Goal: Task Accomplishment & Management: Manage account settings

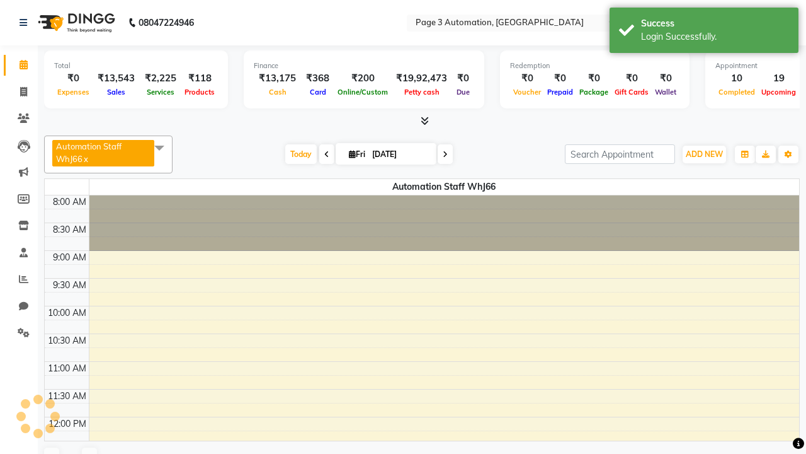
select select "en"
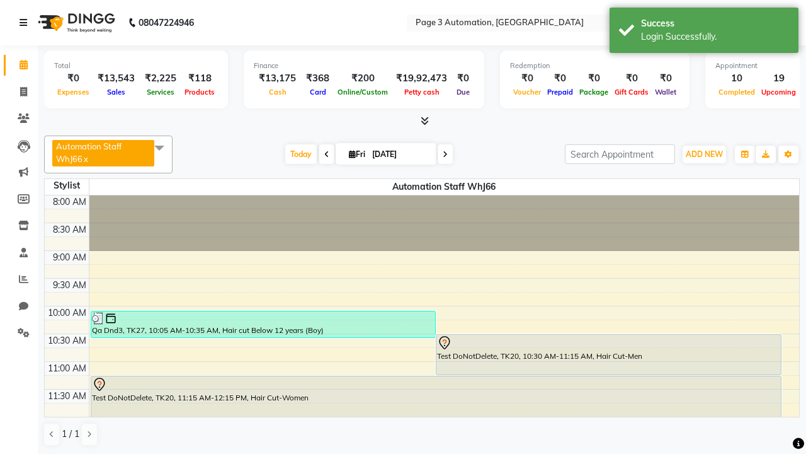
click at [26, 23] on icon at bounding box center [24, 22] width 8 height 9
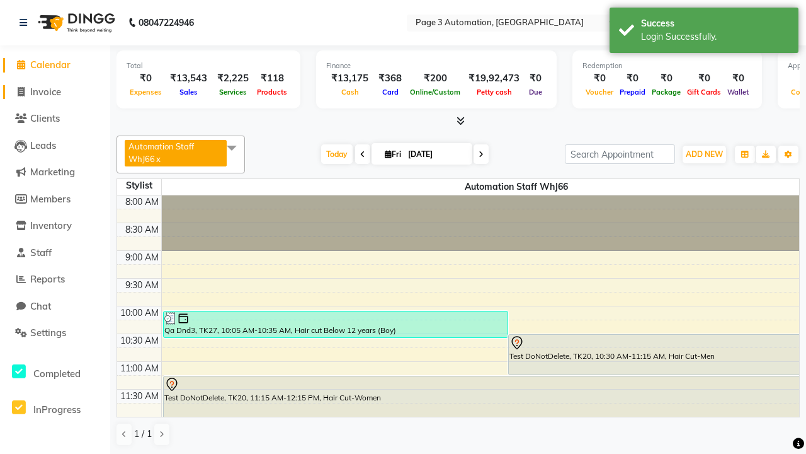
click at [55, 91] on span "Invoice" at bounding box center [45, 92] width 31 height 12
select select "service"
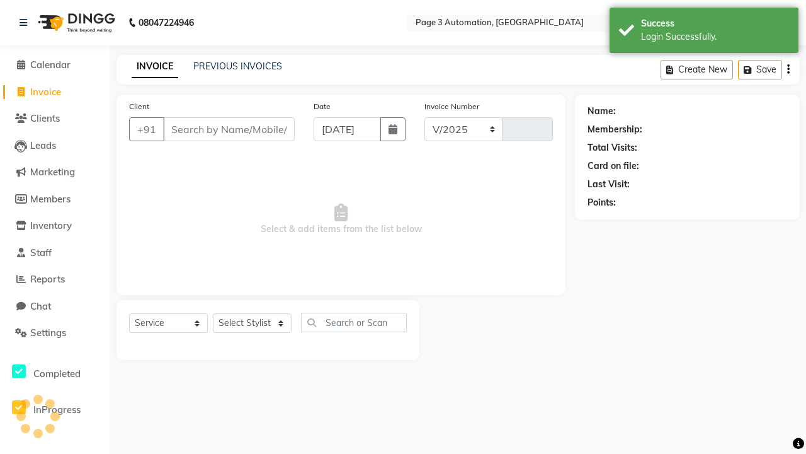
select select "2774"
type input "10126"
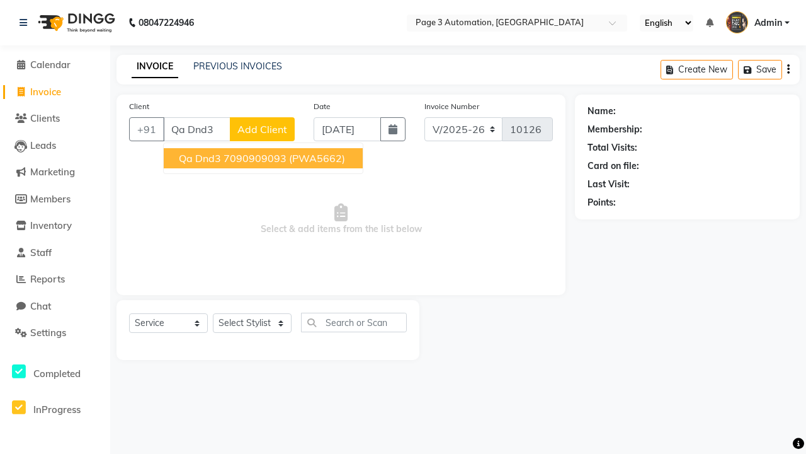
click at [265, 158] on ngb-highlight "7090909093" at bounding box center [255, 158] width 63 height 13
type input "7090909093"
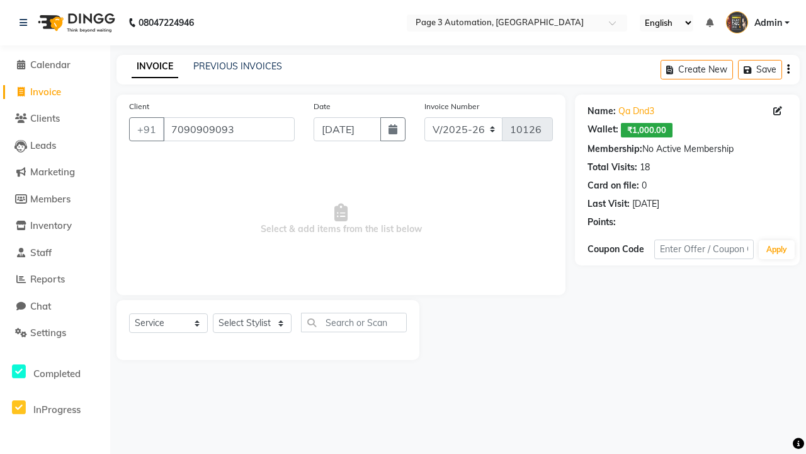
select select "71572"
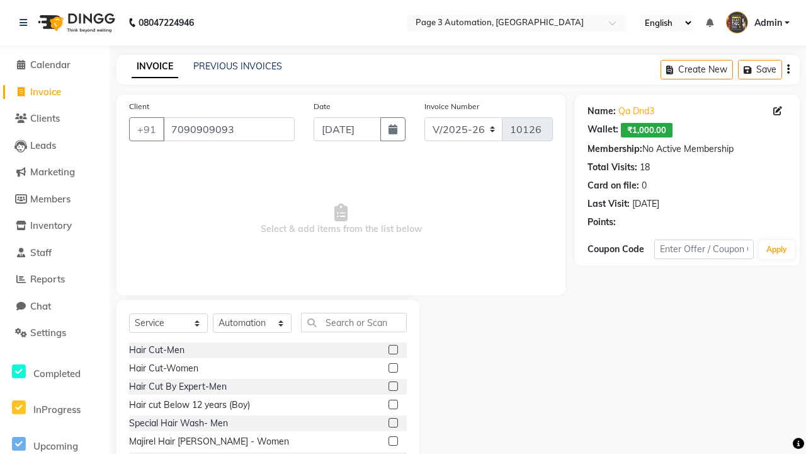
click at [393, 405] on label at bounding box center [393, 403] width 9 height 9
click at [393, 405] on input "checkbox" at bounding box center [393, 405] width 8 height 8
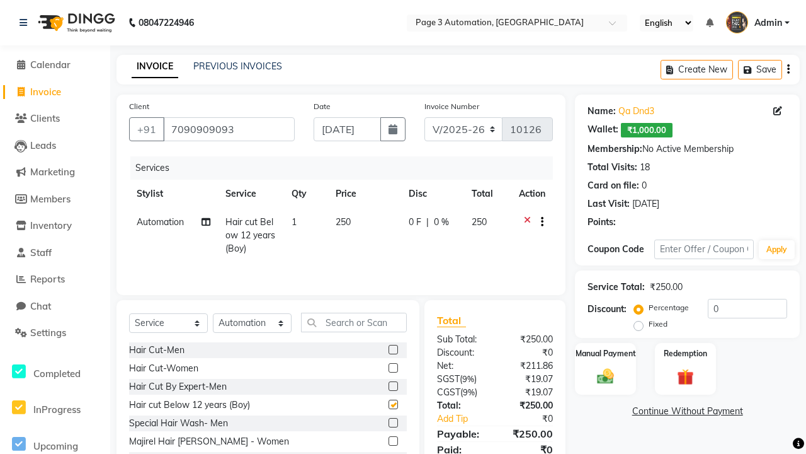
click at [540, 222] on button "button" at bounding box center [540, 221] width 8 height 13
checkbox input "false"
click at [546, 196] on label "Cross Sale" at bounding box center [545, 196] width 49 height 13
click at [529, 196] on input "Cross Sale" at bounding box center [525, 194] width 8 height 8
radio input "true"
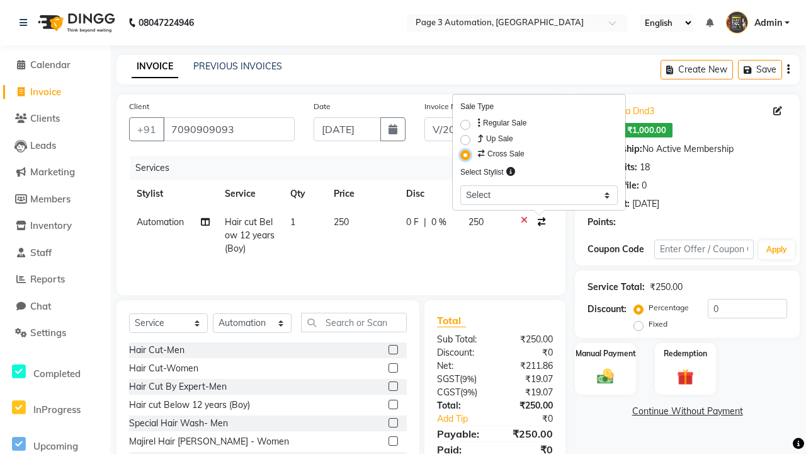
select select "93387"
click at [605, 353] on label "Manual Payment" at bounding box center [606, 353] width 63 height 12
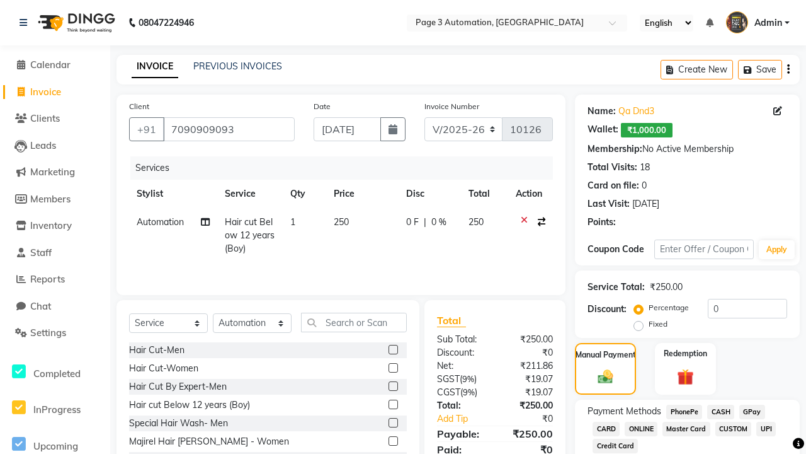
click at [721, 411] on span "CASH" at bounding box center [721, 412] width 27 height 14
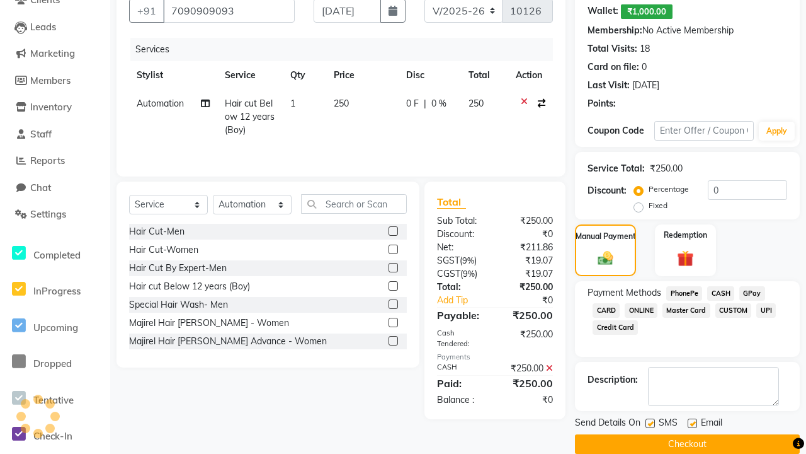
click at [650, 423] on label at bounding box center [650, 422] width 9 height 9
click at [650, 423] on input "checkbox" at bounding box center [650, 424] width 8 height 8
checkbox input "false"
click at [692, 423] on label at bounding box center [692, 422] width 9 height 9
click at [692, 423] on input "checkbox" at bounding box center [692, 424] width 8 height 8
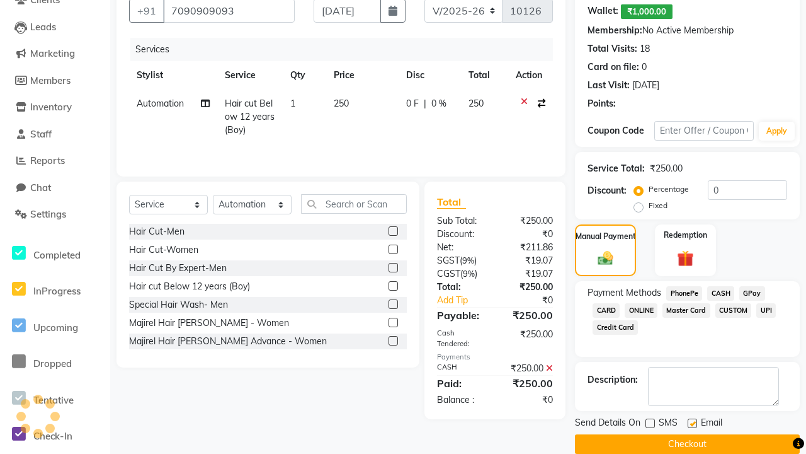
checkbox input "false"
click at [687, 444] on button "Checkout" at bounding box center [687, 444] width 225 height 20
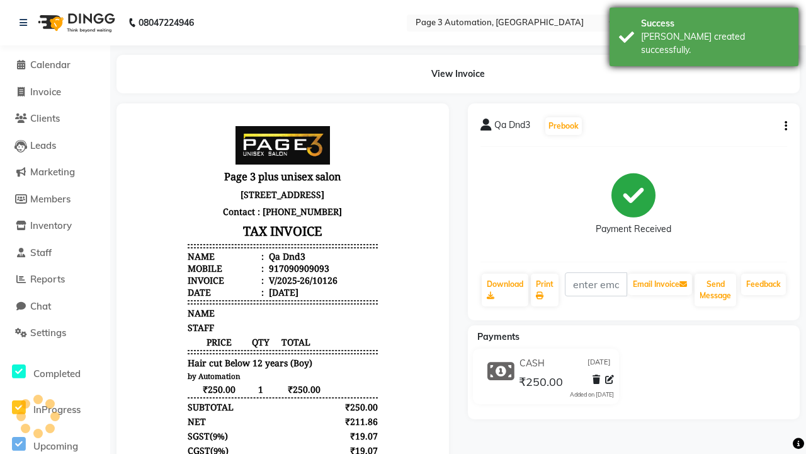
click at [704, 32] on div "[PERSON_NAME] created successfully." at bounding box center [715, 43] width 148 height 26
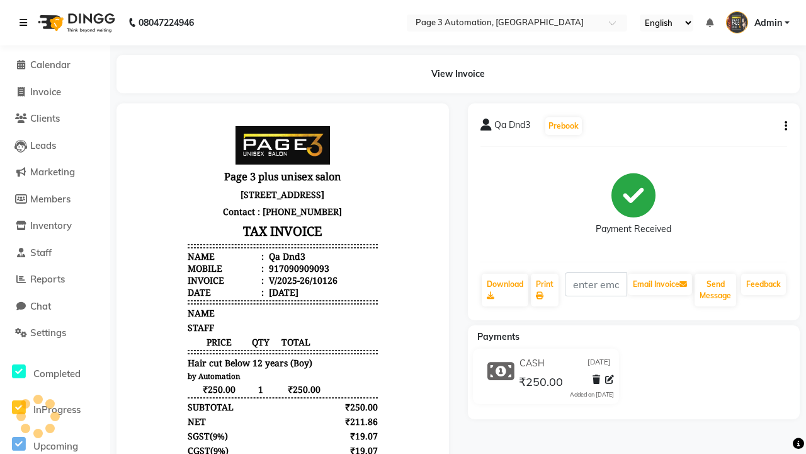
click at [26, 23] on icon at bounding box center [24, 22] width 8 height 9
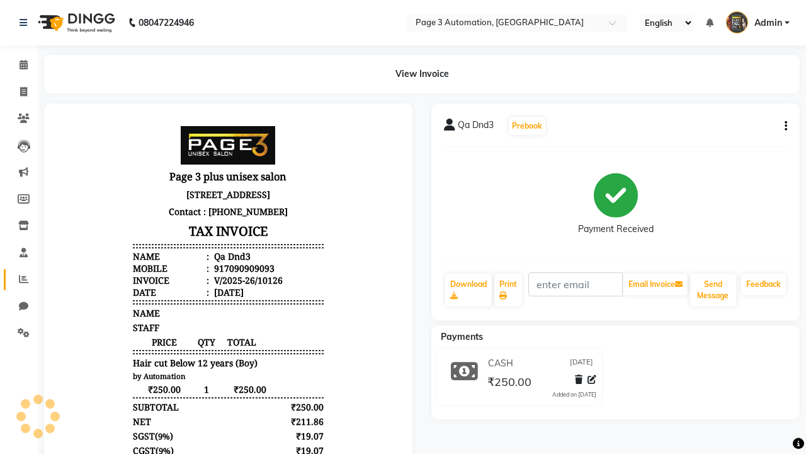
click at [19, 279] on icon at bounding box center [23, 278] width 9 height 9
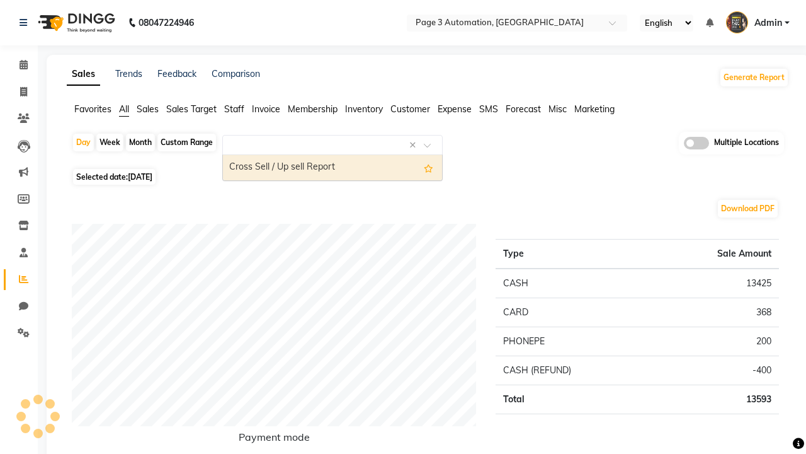
type input "Cross Sell / Up sell Report"
click at [333, 168] on div "Cross Sell / Up sell Report" at bounding box center [332, 167] width 219 height 25
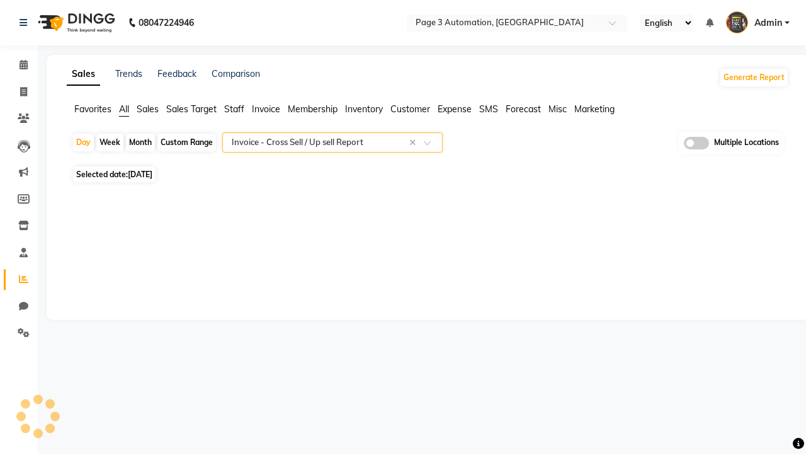
select select "full_report"
select select "csv"
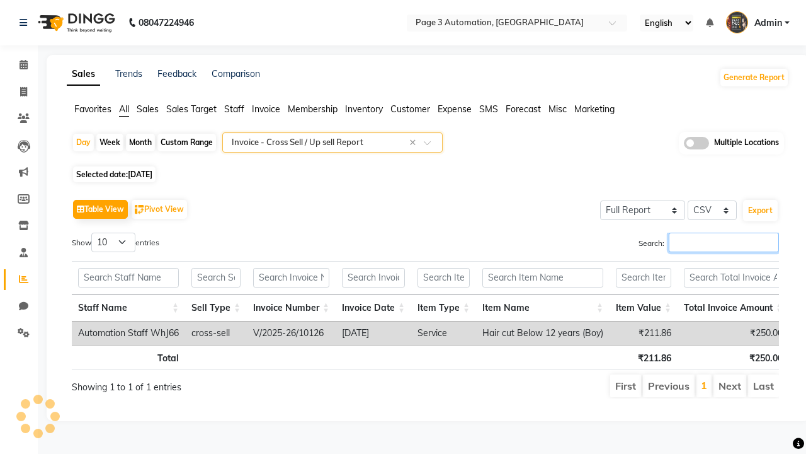
type input "V/2025-26/10126"
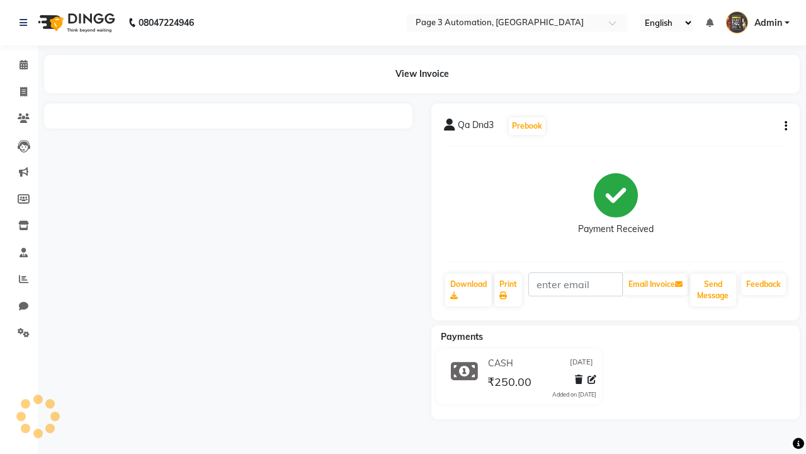
click at [784, 126] on button "button" at bounding box center [784, 126] width 8 height 13
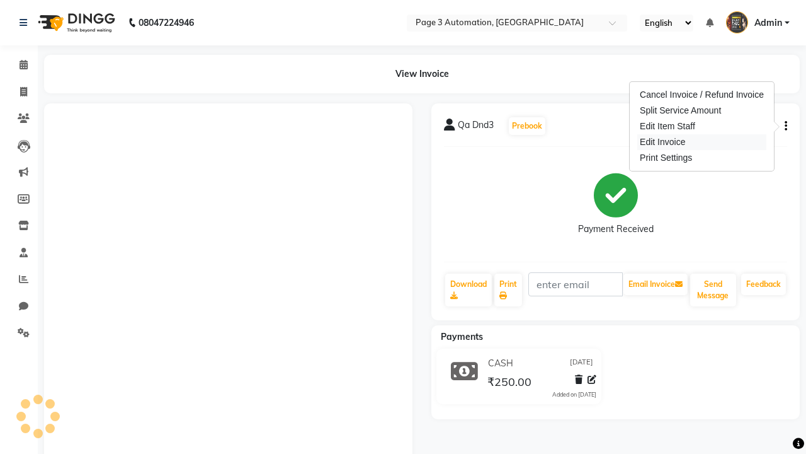
click at [702, 142] on div "Edit Invoice" at bounding box center [702, 142] width 129 height 16
select select "service"
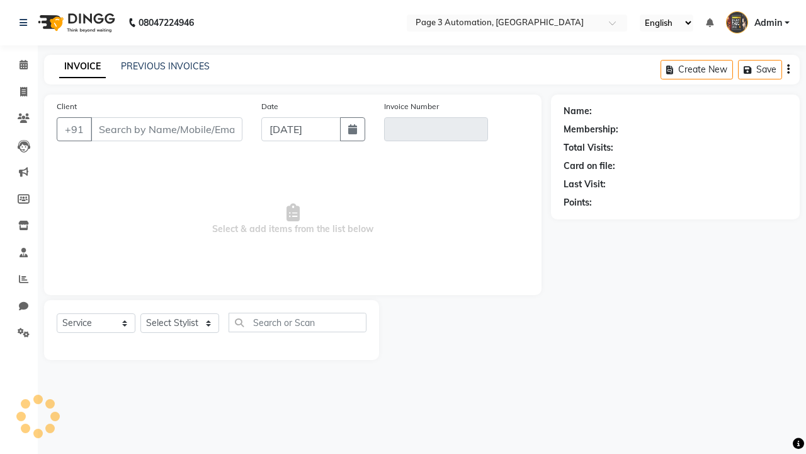
select select "service"
type input "7090909093"
type input "V/2025-26/10126"
